Goal: Browse casually: Explore the website without a specific task or goal

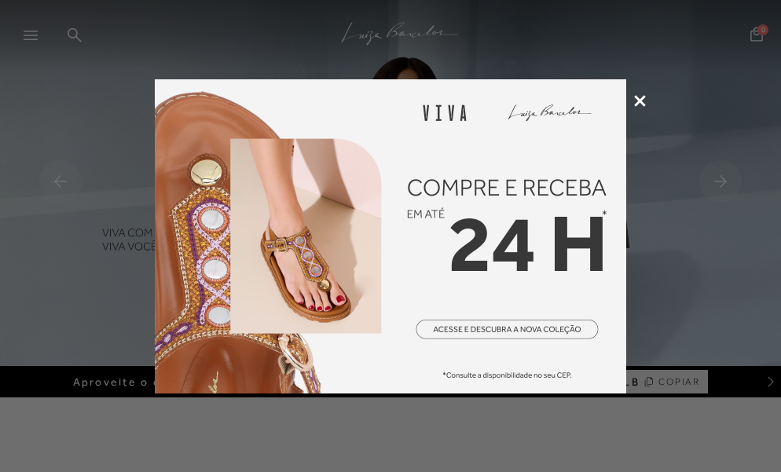
click at [639, 97] on icon at bounding box center [640, 101] width 12 height 12
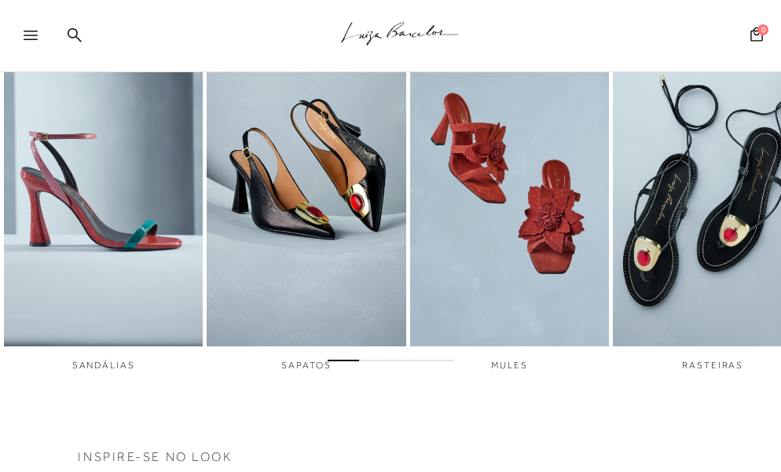
scroll to position [702, 0]
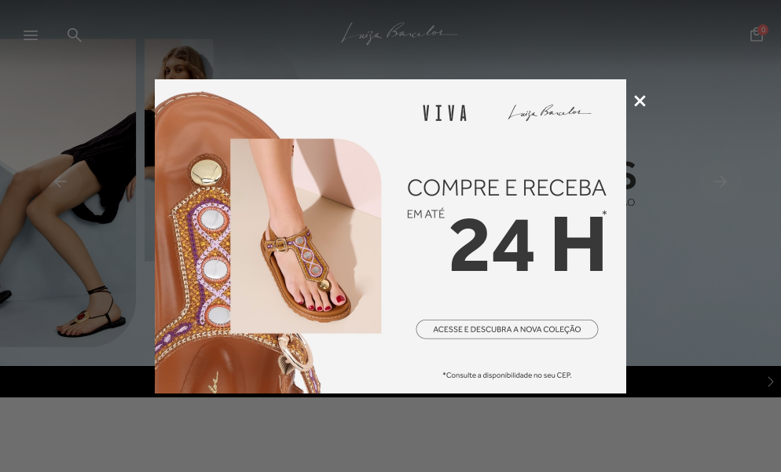
click at [640, 100] on icon at bounding box center [640, 101] width 12 height 12
